Goal: Transaction & Acquisition: Purchase product/service

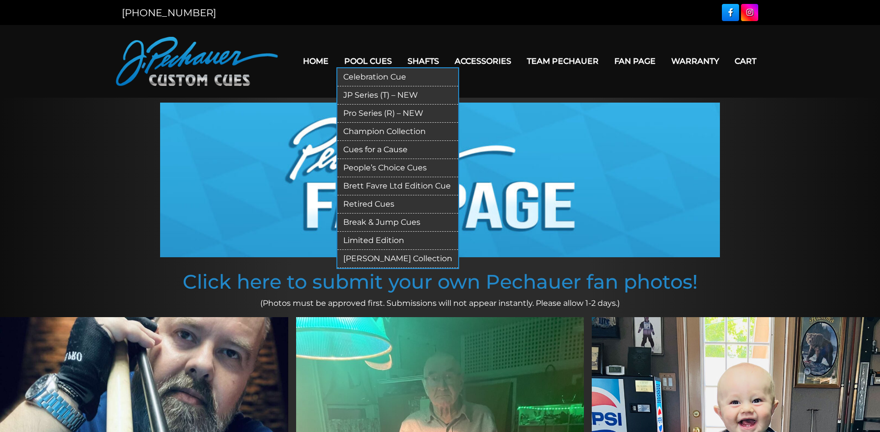
click at [366, 242] on link "Limited Edition" at bounding box center [397, 241] width 121 height 18
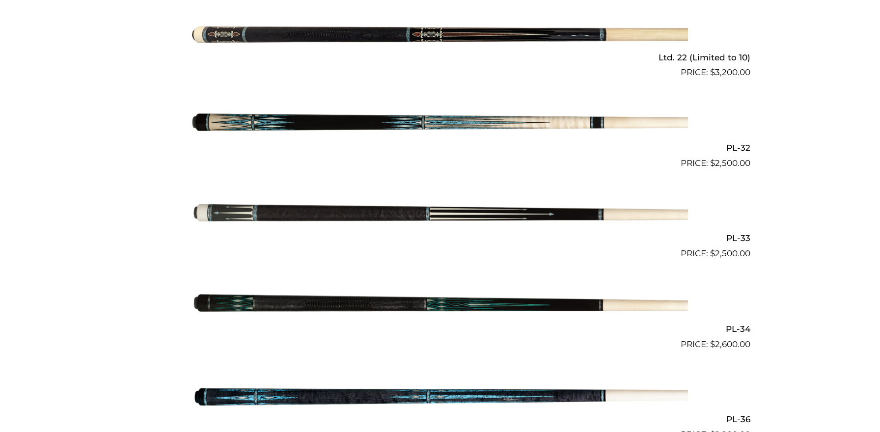
scroll to position [734, 0]
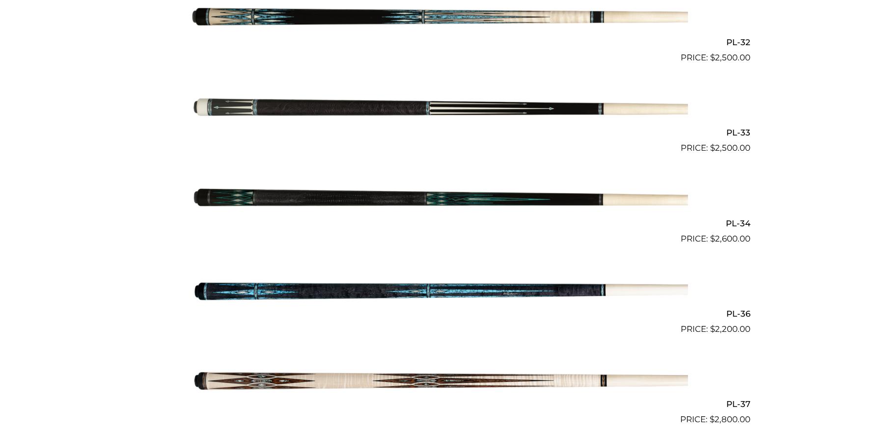
click at [310, 96] on img at bounding box center [440, 109] width 496 height 82
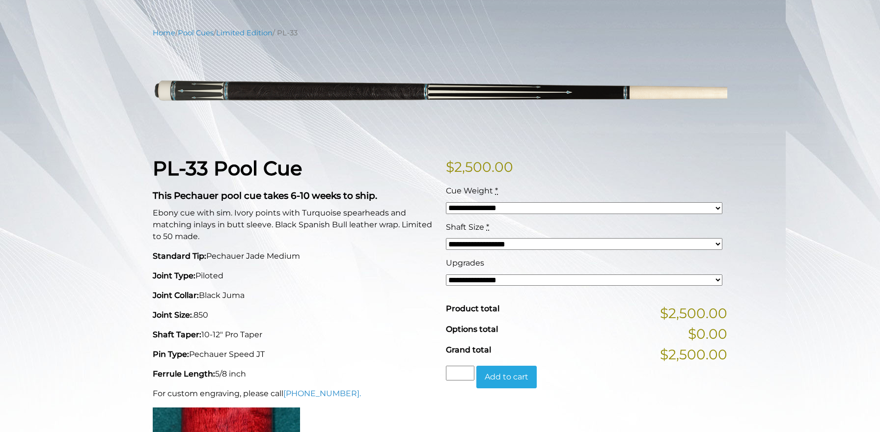
scroll to position [108, 0]
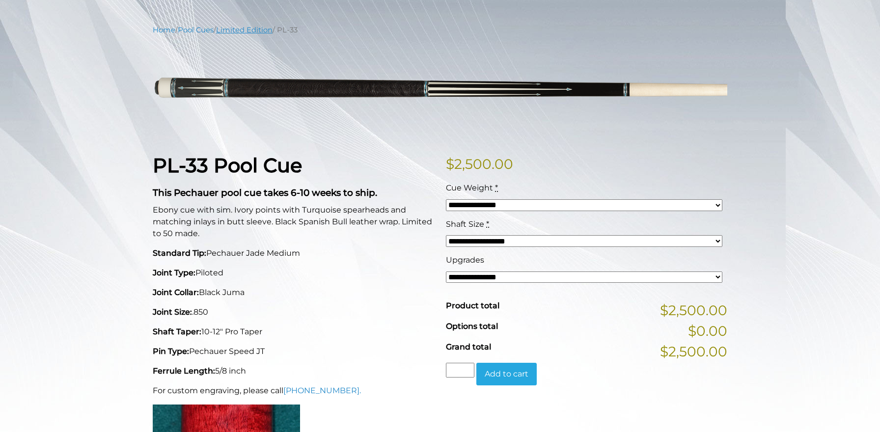
click at [236, 31] on link "Limited Edition" at bounding box center [244, 30] width 56 height 9
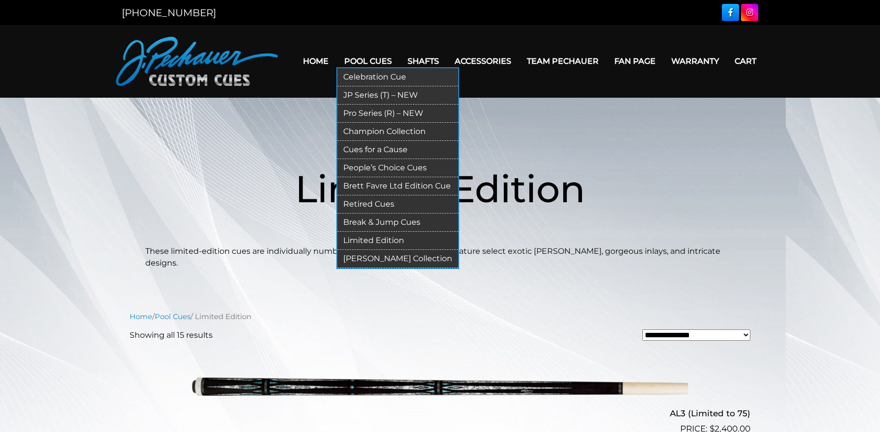
click at [354, 129] on link "Champion Collection" at bounding box center [397, 132] width 121 height 18
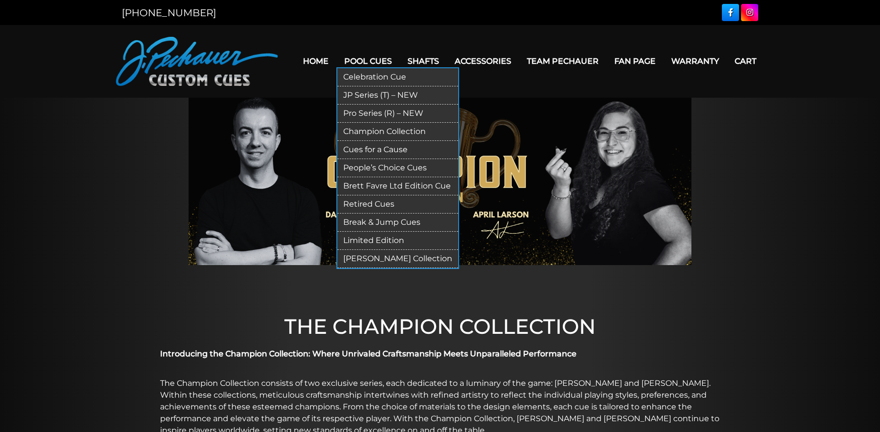
click at [361, 238] on link "Limited Edition" at bounding box center [397, 241] width 121 height 18
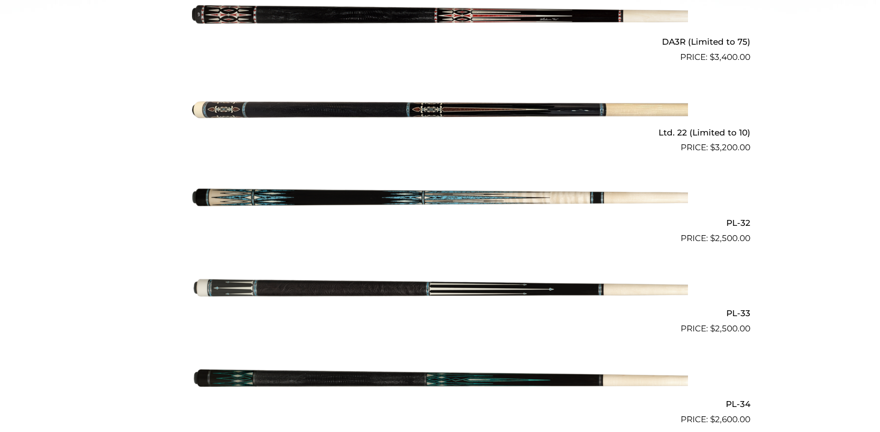
scroll to position [555, 0]
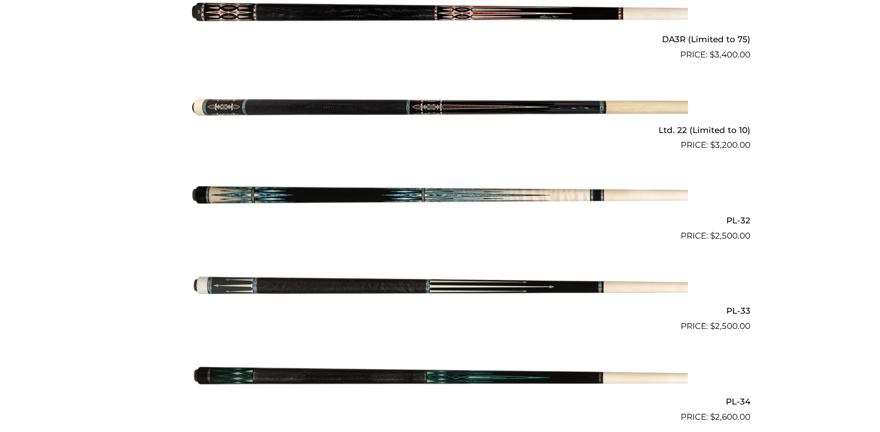
click at [357, 186] on img at bounding box center [440, 197] width 496 height 82
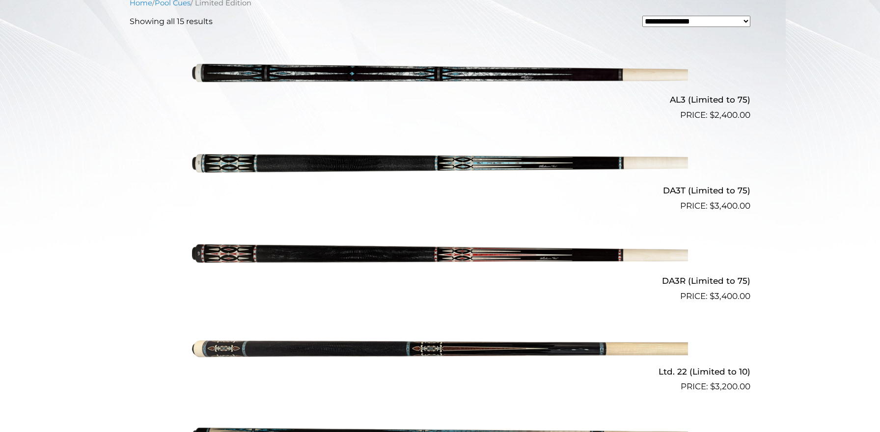
scroll to position [0, 0]
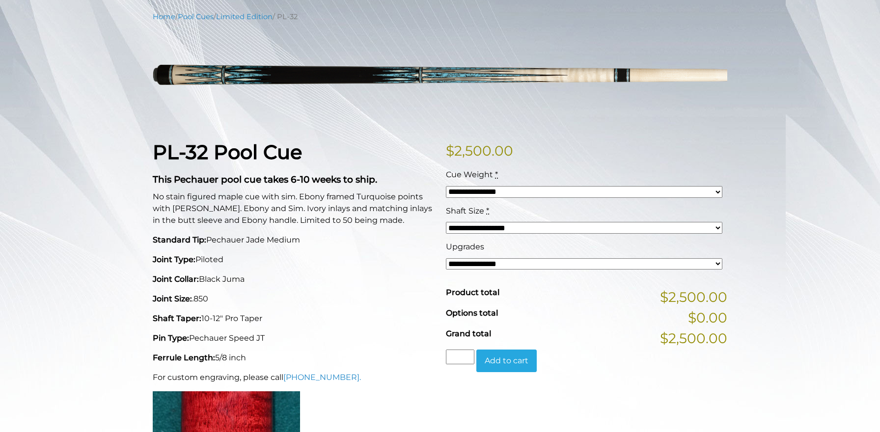
scroll to position [123, 0]
